Goal: Information Seeking & Learning: Learn about a topic

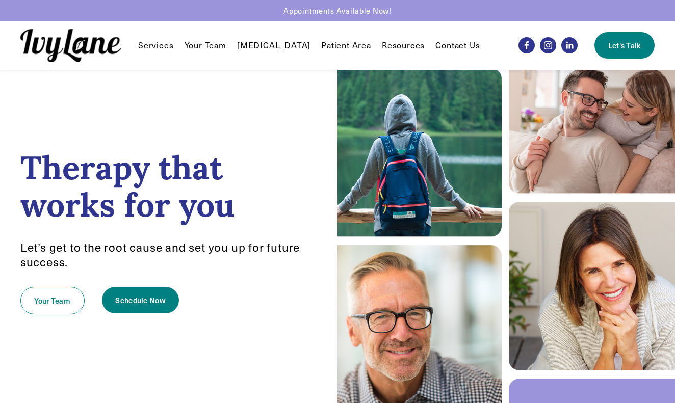
click at [270, 50] on link "[MEDICAL_DATA]" at bounding box center [273, 45] width 73 height 12
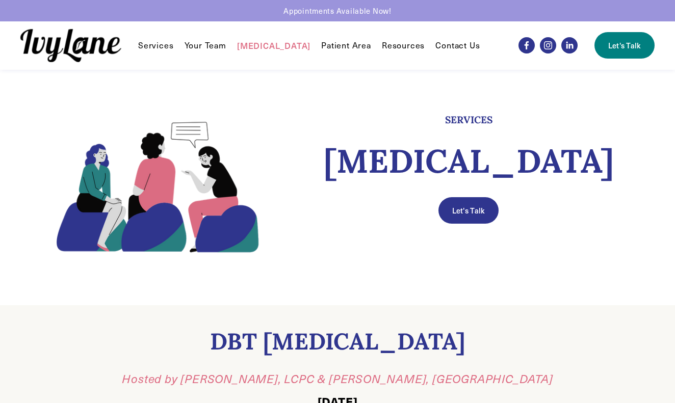
click at [327, 42] on link "Patient Area" at bounding box center [346, 45] width 50 height 12
click at [188, 47] on link "Your Team" at bounding box center [206, 45] width 42 height 12
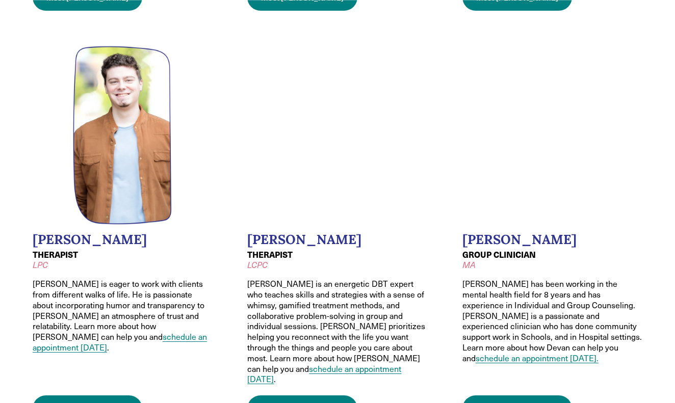
scroll to position [822, 0]
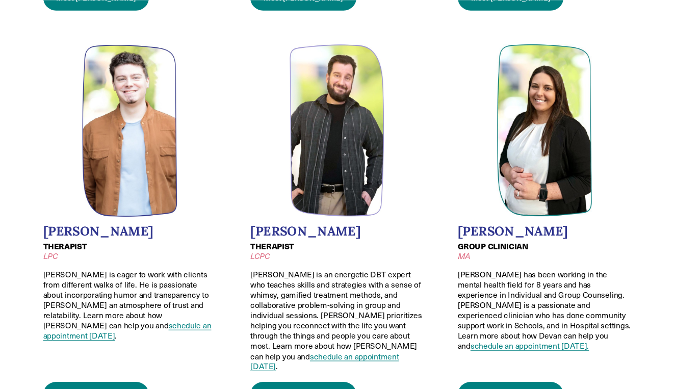
scroll to position [827, 0]
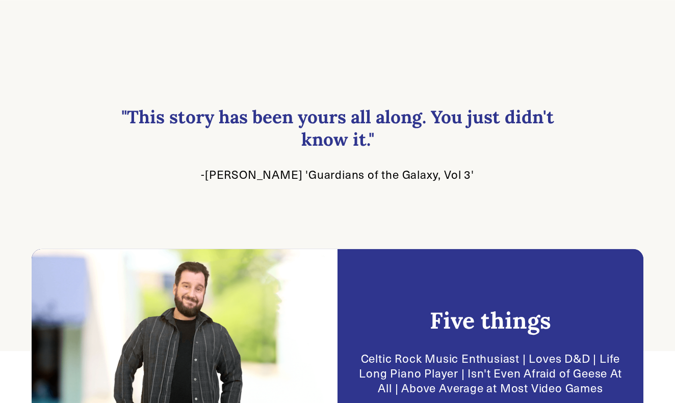
scroll to position [6, 0]
